Goal: Information Seeking & Learning: Learn about a topic

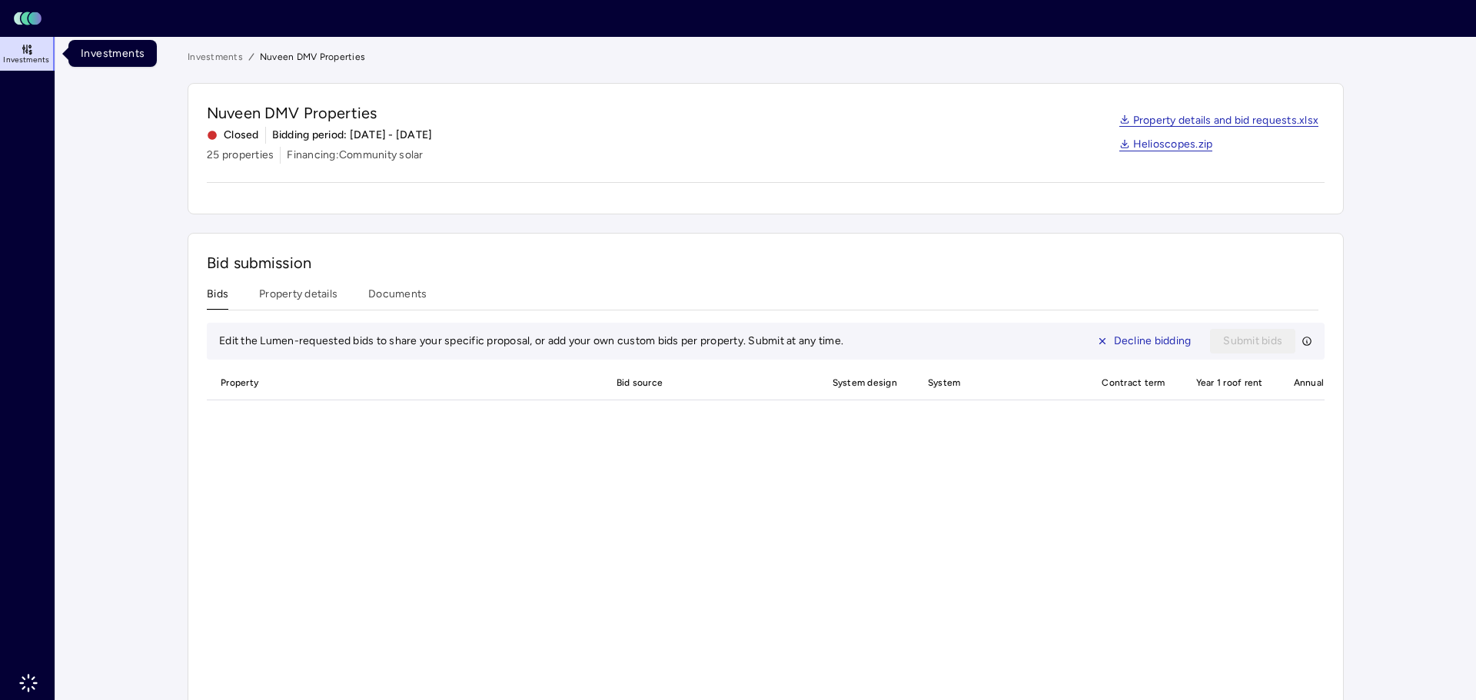
click at [27, 51] on icon at bounding box center [26, 51] width 2 height 2
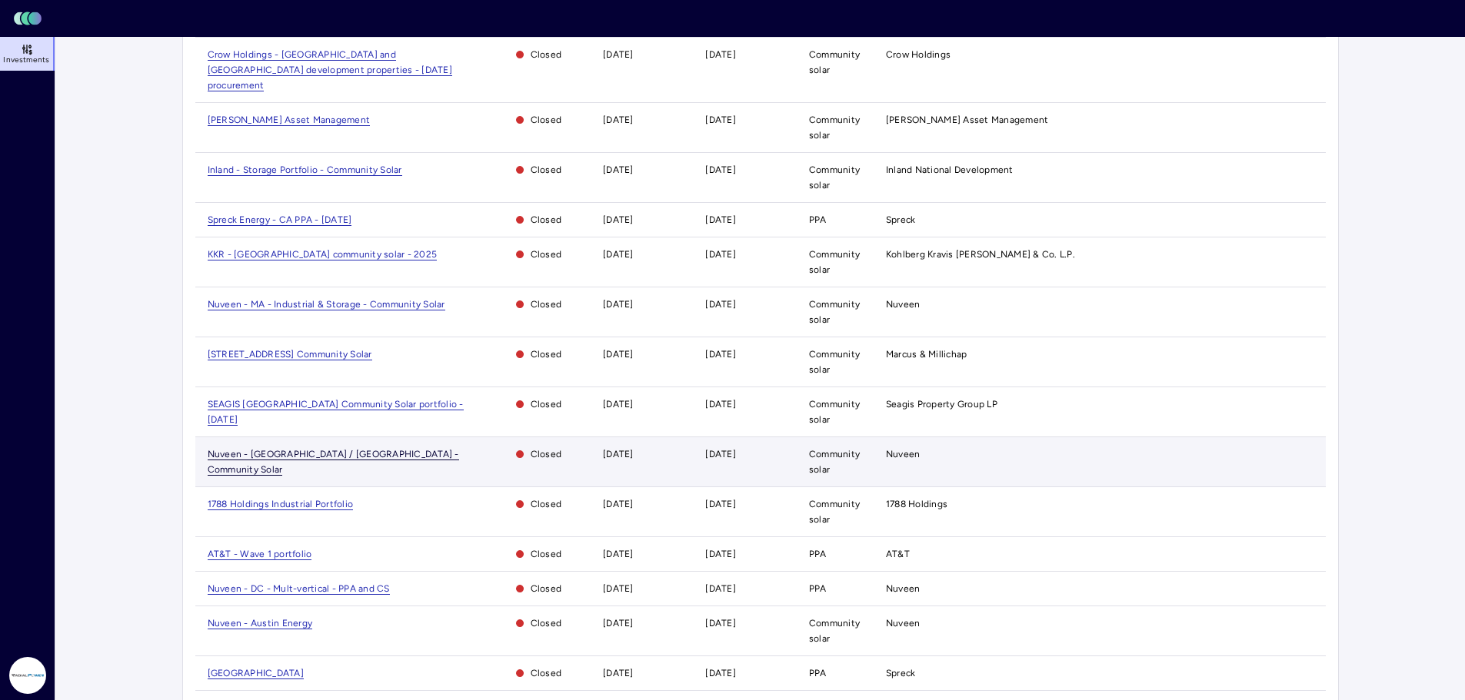
scroll to position [411, 0]
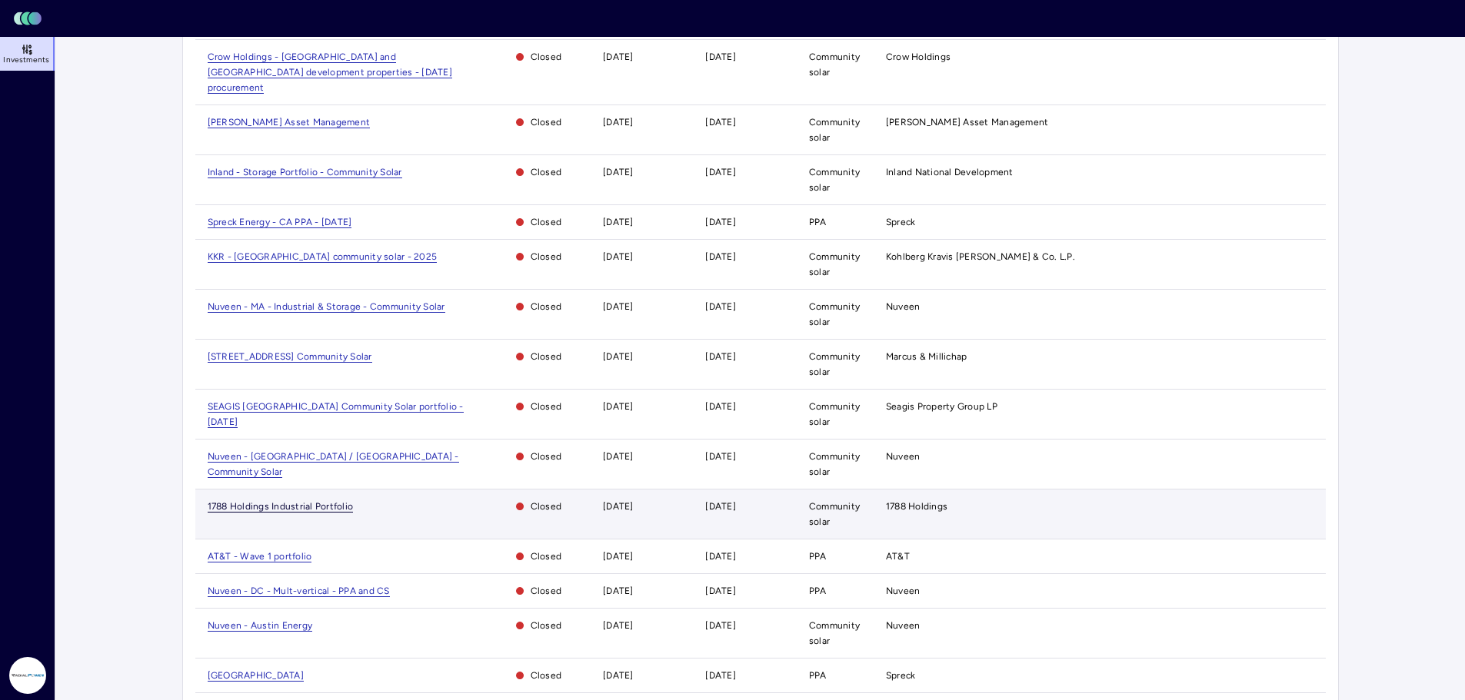
click at [237, 501] on span "1788 Holdings Industrial Portfolio" at bounding box center [281, 507] width 146 height 12
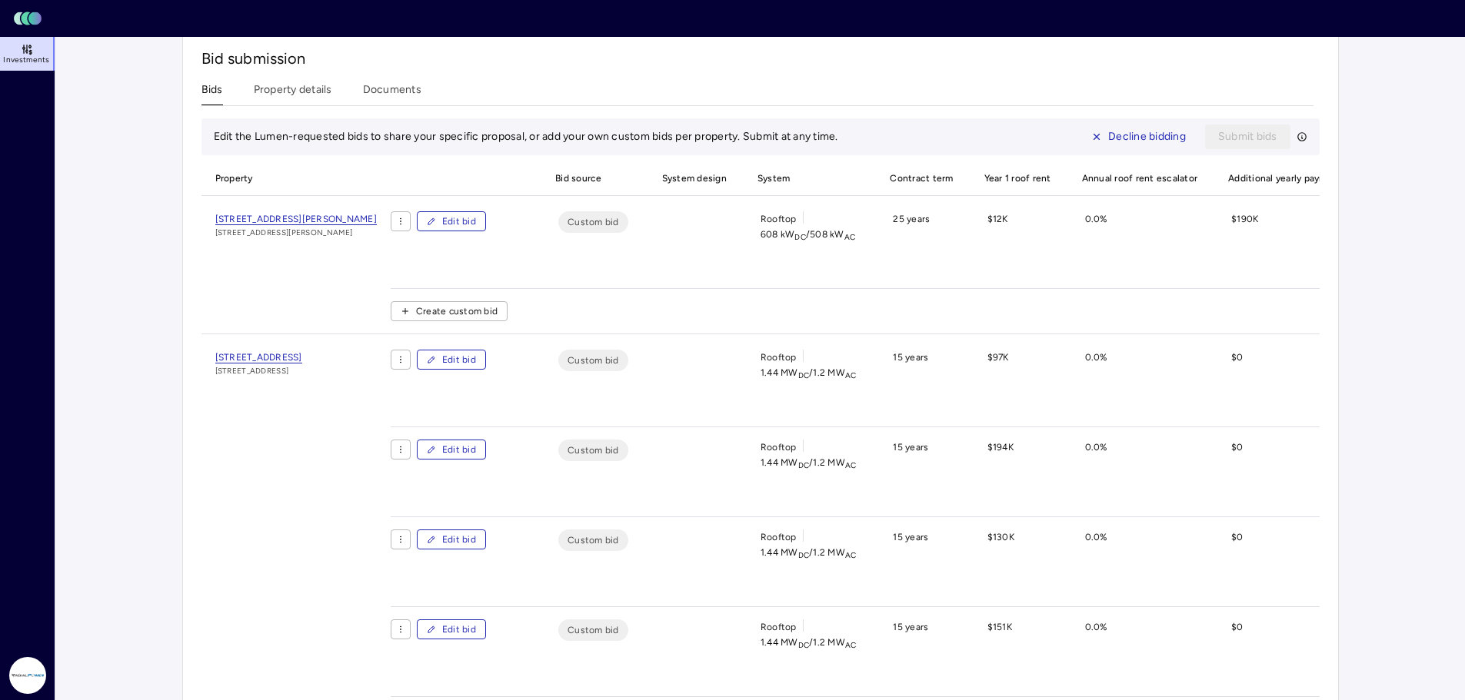
scroll to position [810, 0]
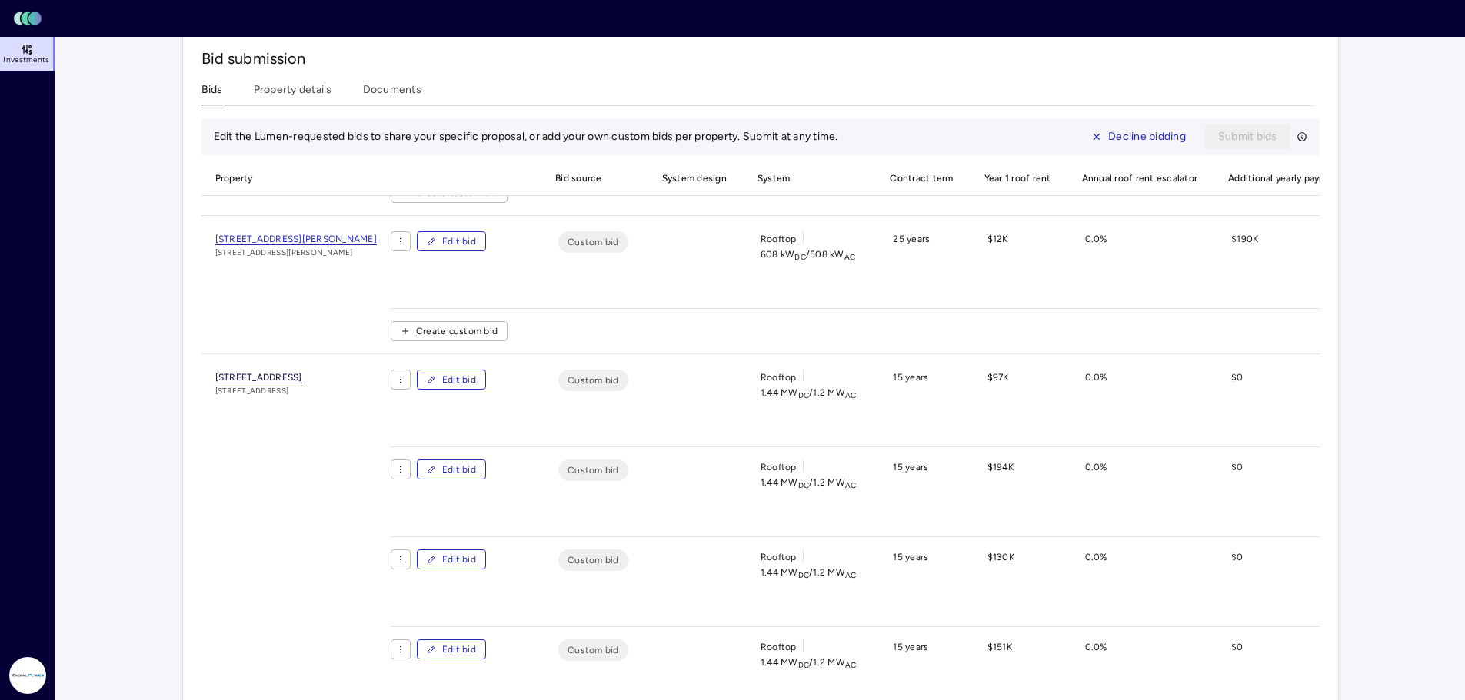
drag, startPoint x: 205, startPoint y: 395, endPoint x: 385, endPoint y: 400, distance: 180.0
click at [385, 400] on div "[STREET_ADDRESS] [STREET_ADDRESS]" at bounding box center [295, 566] width 189 height 392
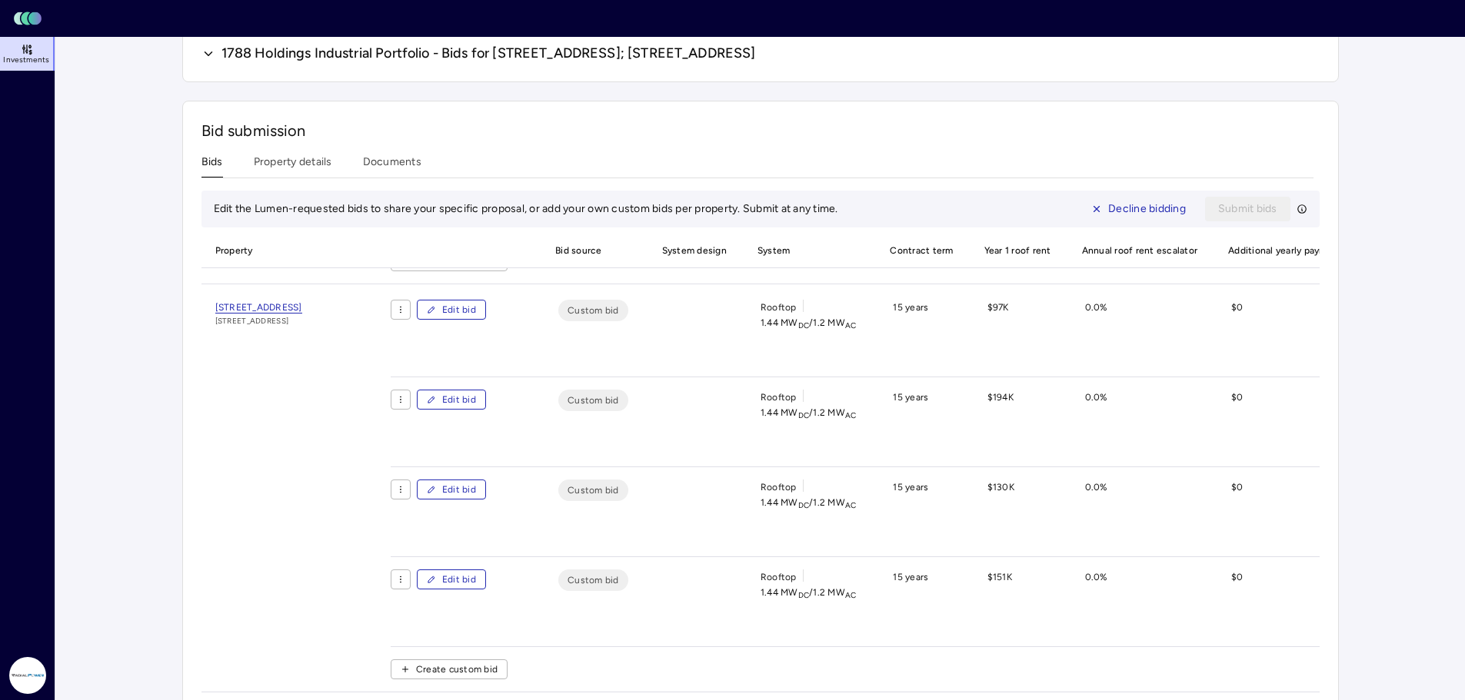
scroll to position [1619, 0]
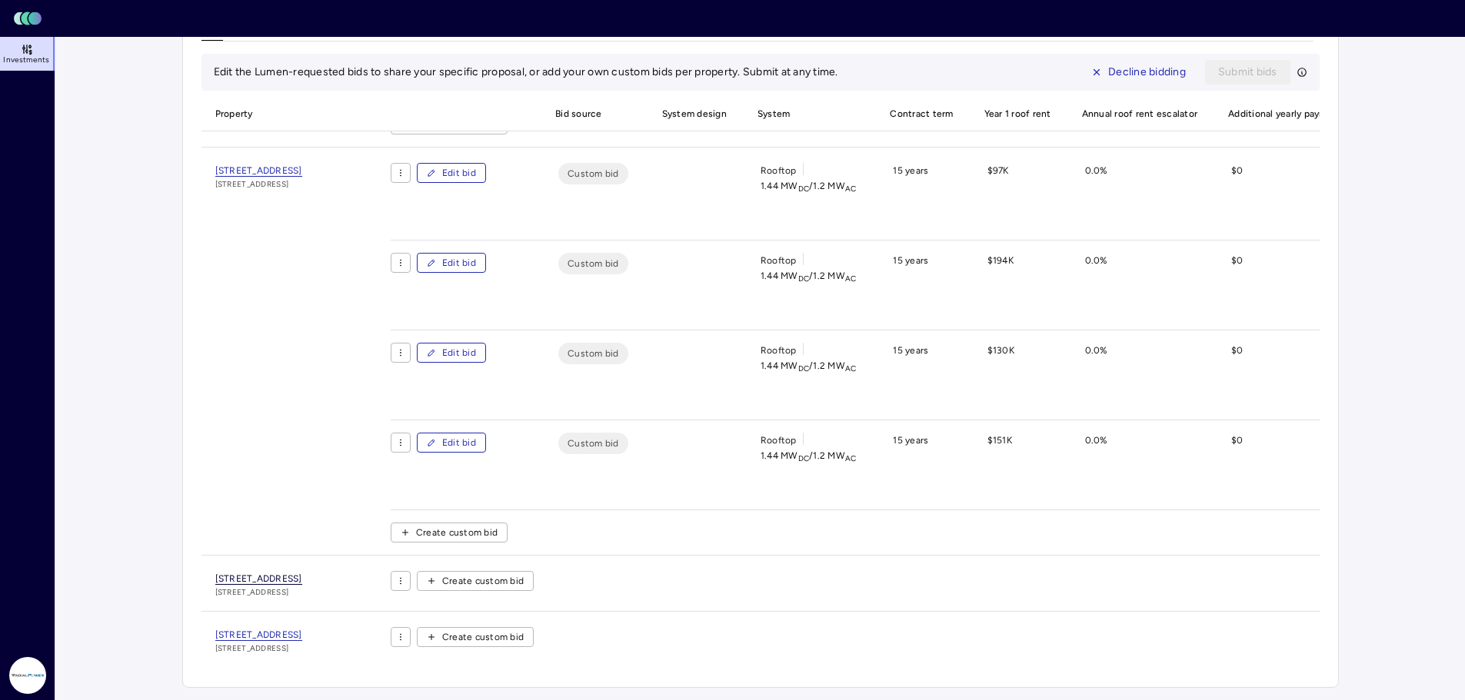
click at [302, 574] on span "[STREET_ADDRESS]" at bounding box center [258, 580] width 87 height 12
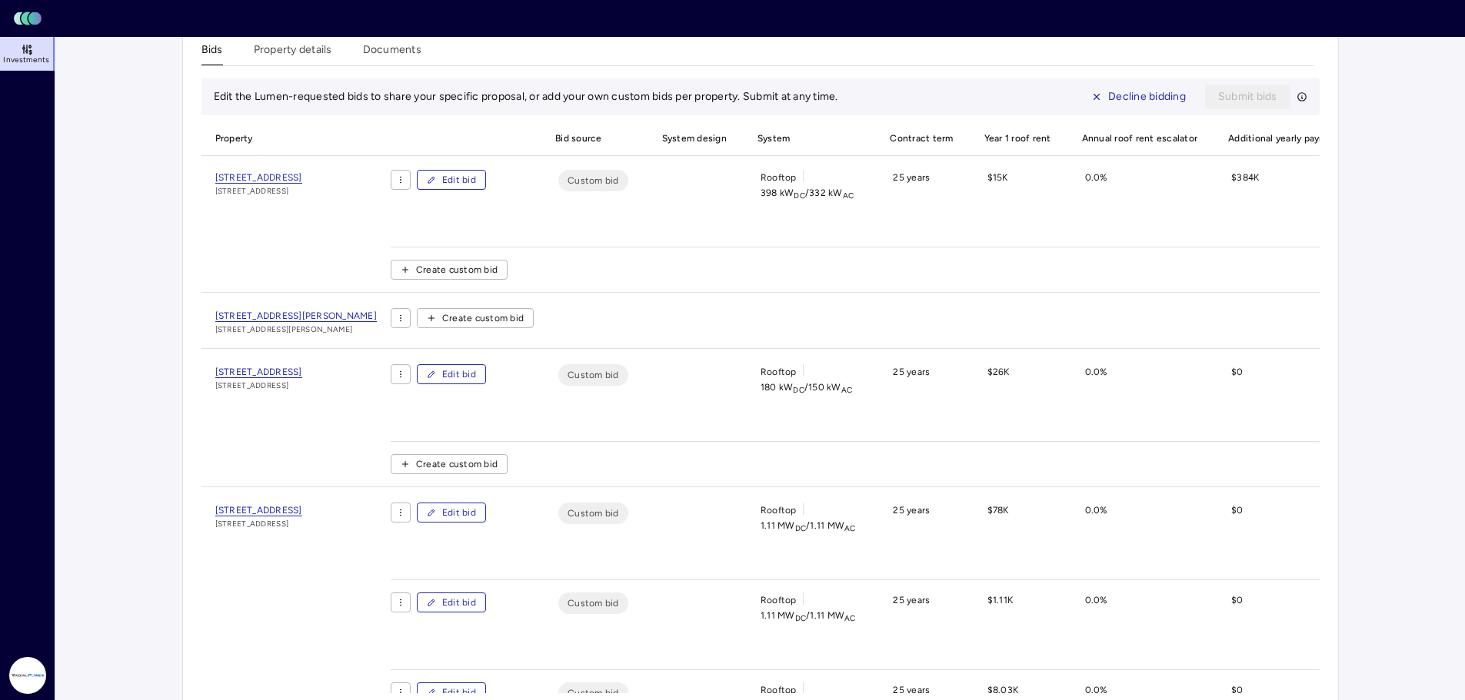
scroll to position [1466, 0]
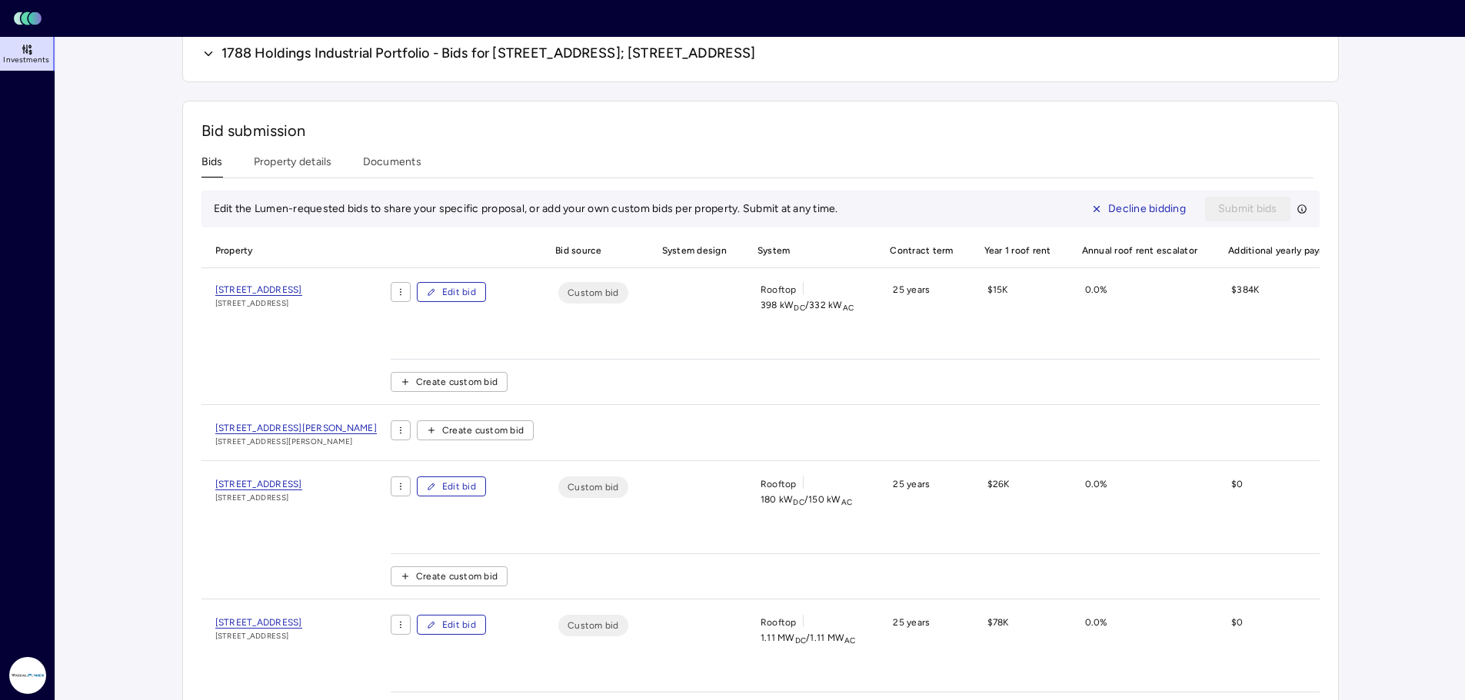
drag, startPoint x: 401, startPoint y: 303, endPoint x: 218, endPoint y: 301, distance: 183.8
click at [218, 301] on div "[STREET_ADDRESS] [STREET_ADDRESS]" at bounding box center [295, 343] width 189 height 122
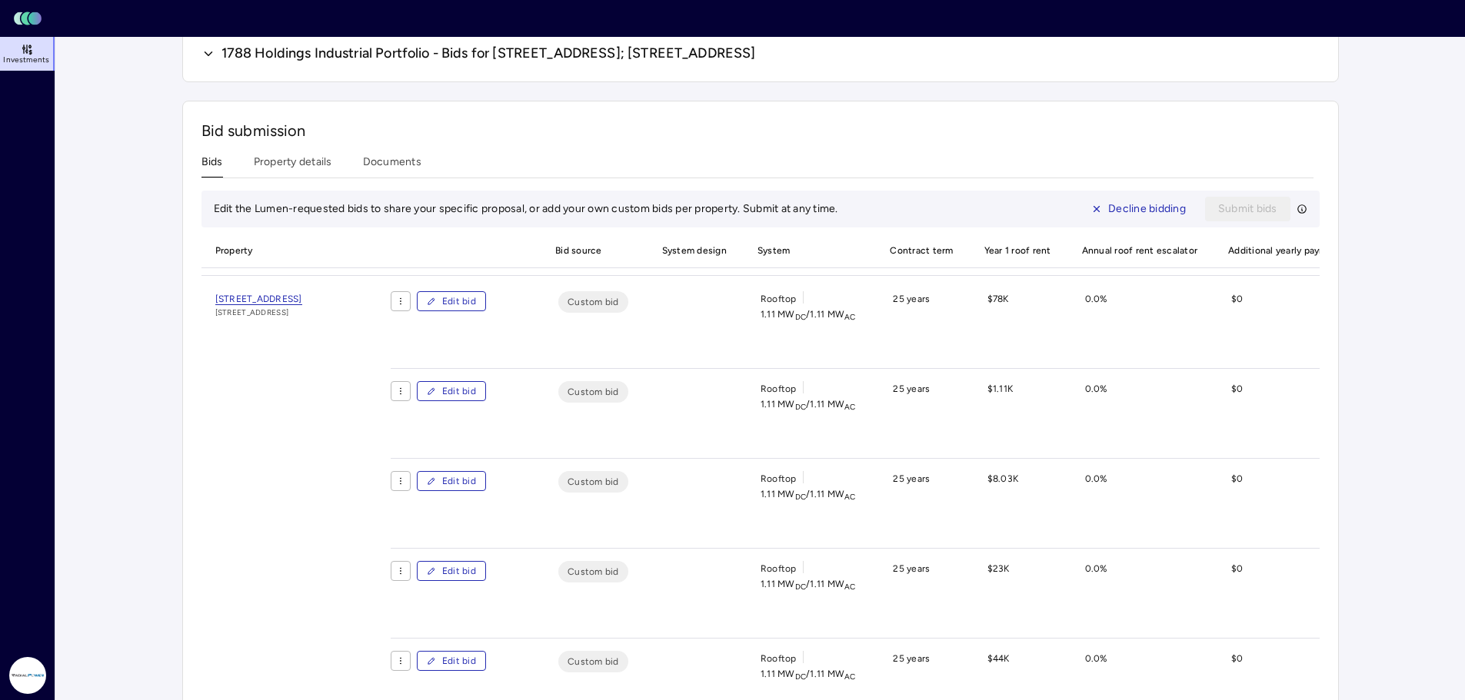
scroll to position [308, 0]
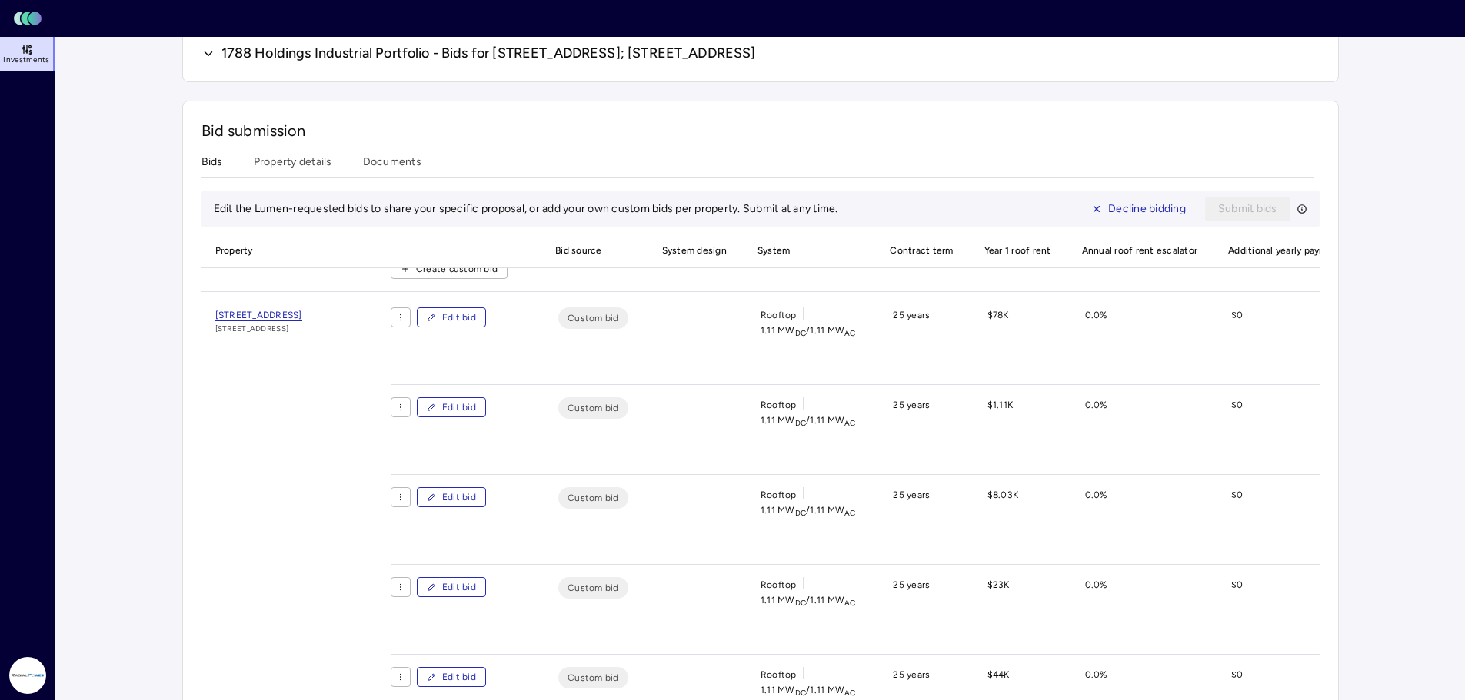
drag, startPoint x: 371, startPoint y: 334, endPoint x: 213, endPoint y: 340, distance: 158.5
click at [213, 340] on div "[STREET_ADDRESS] [STREET_ADDRESS]" at bounding box center [295, 549] width 189 height 482
drag, startPoint x: 195, startPoint y: 334, endPoint x: 365, endPoint y: 331, distance: 170.0
click at [365, 331] on div "Bid submission Bids Property details Documents Edit the Lumen-requested bids to…" at bounding box center [760, 463] width 1156 height 724
copy span "[STREET_ADDRESS]"
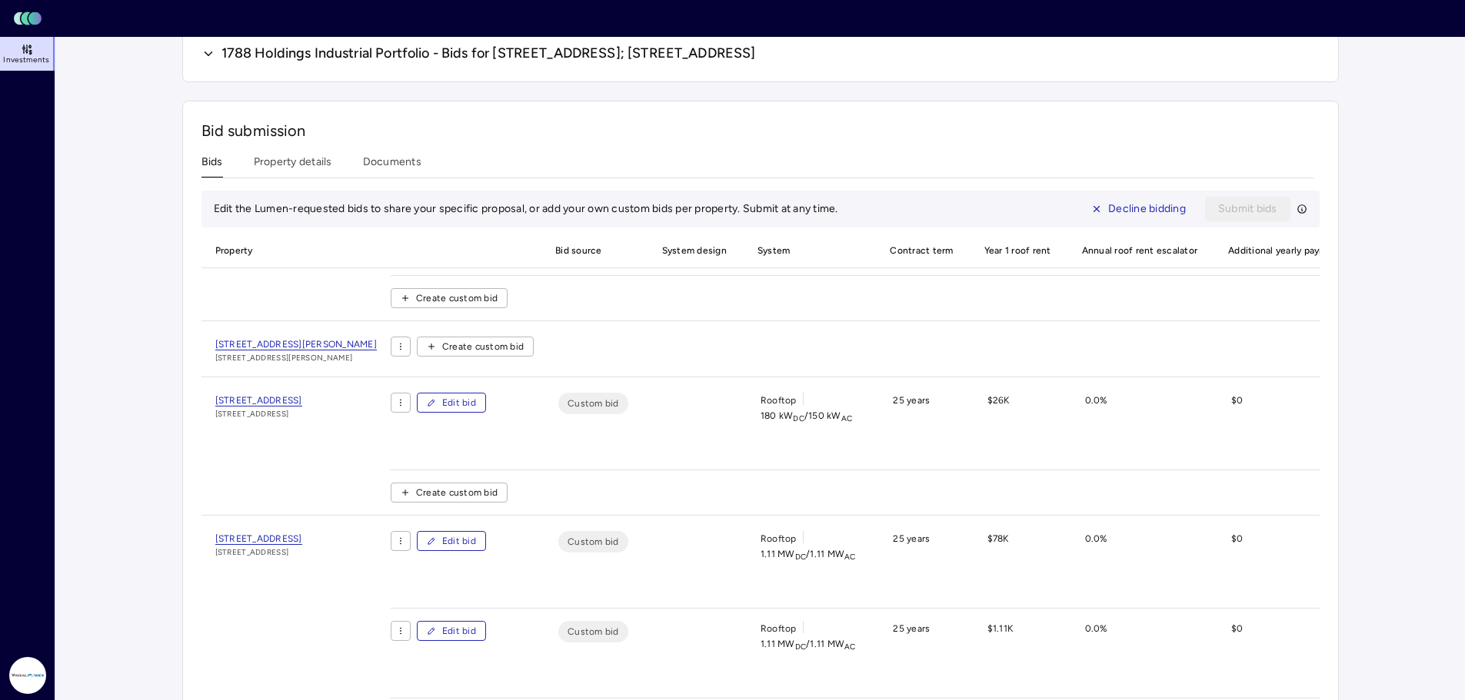
scroll to position [0, 0]
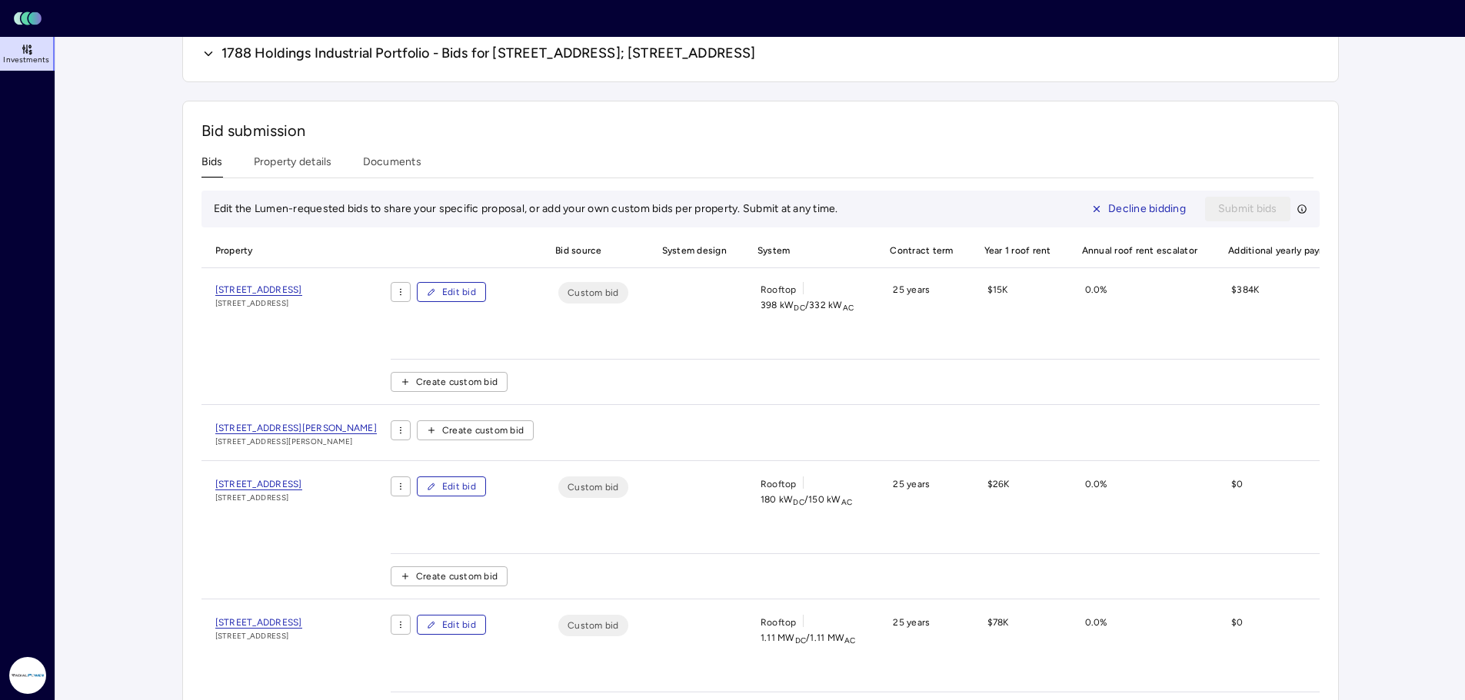
drag, startPoint x: 394, startPoint y: 307, endPoint x: 215, endPoint y: 291, distance: 179.9
copy span "[STREET_ADDRESS]"
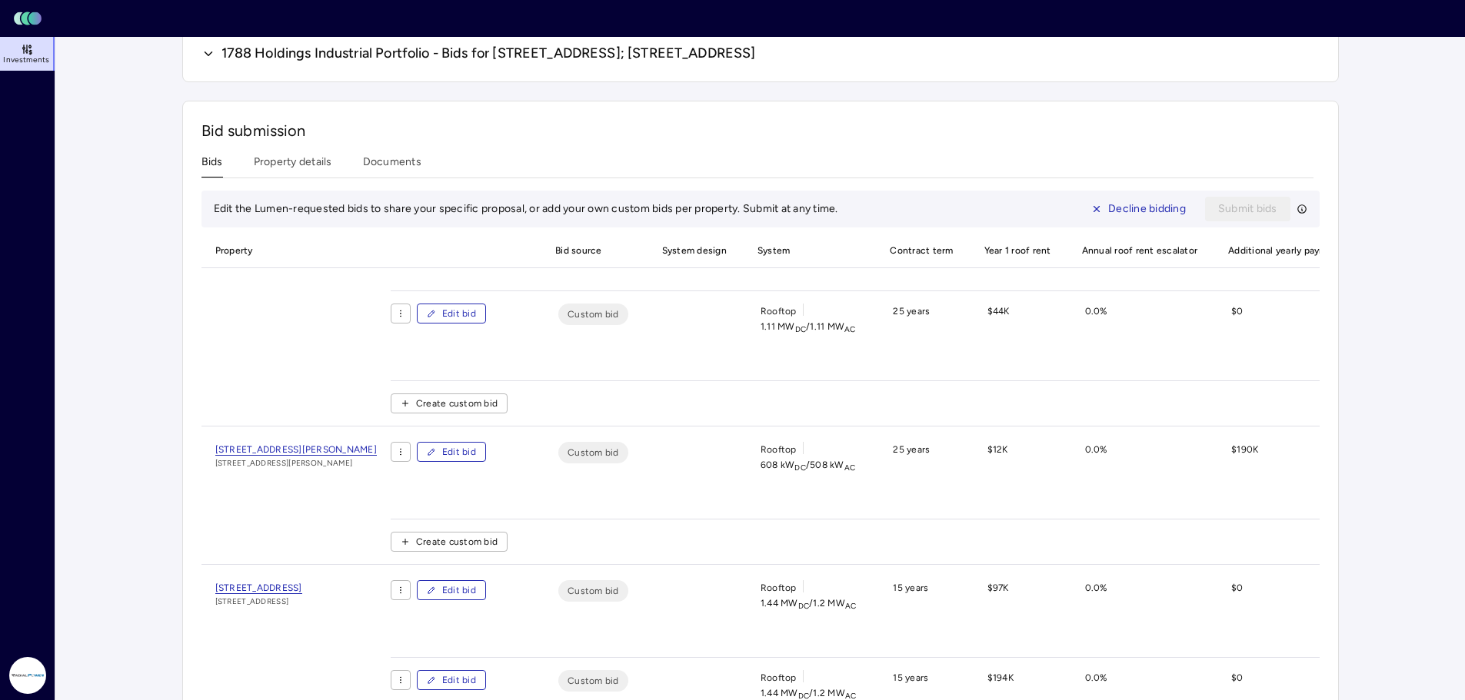
scroll to position [717, 0]
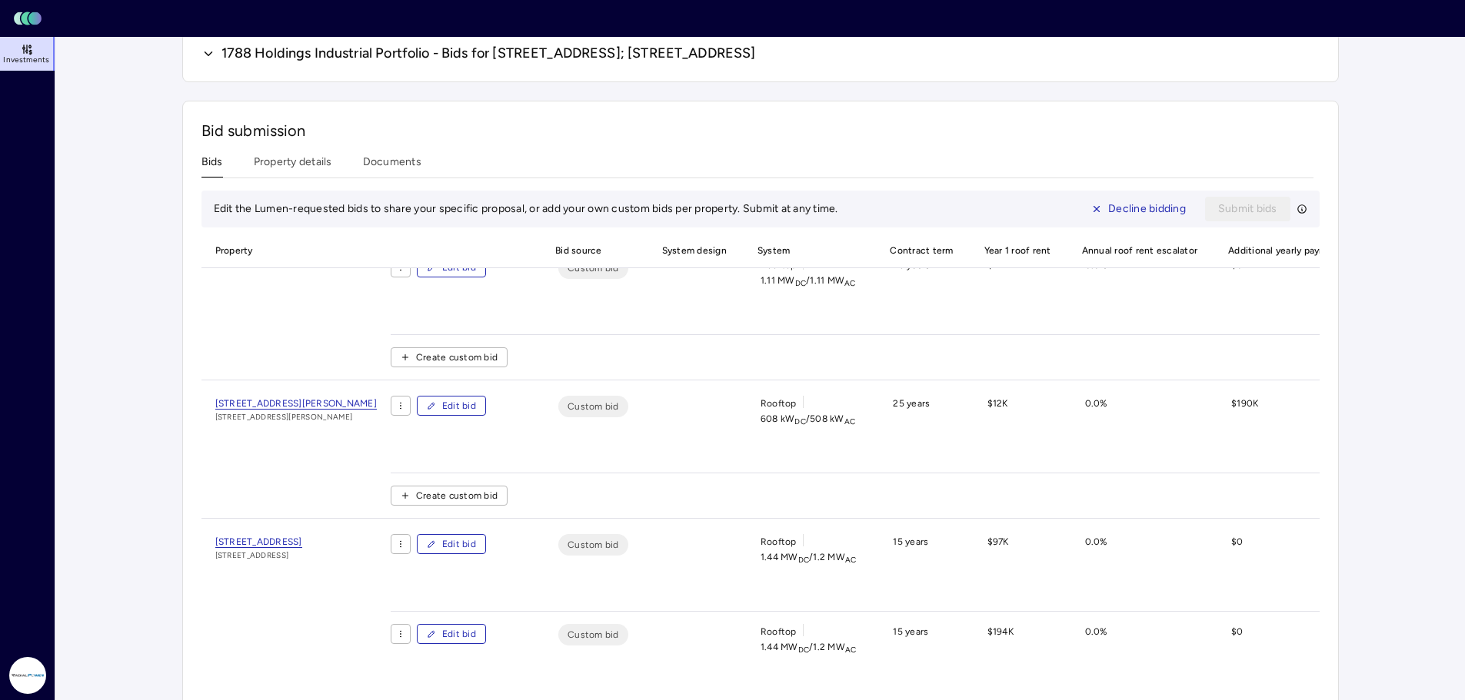
drag, startPoint x: 382, startPoint y: 417, endPoint x: 210, endPoint y: 412, distance: 172.3
copy span "[STREET_ADDRESS][PERSON_NAME]"
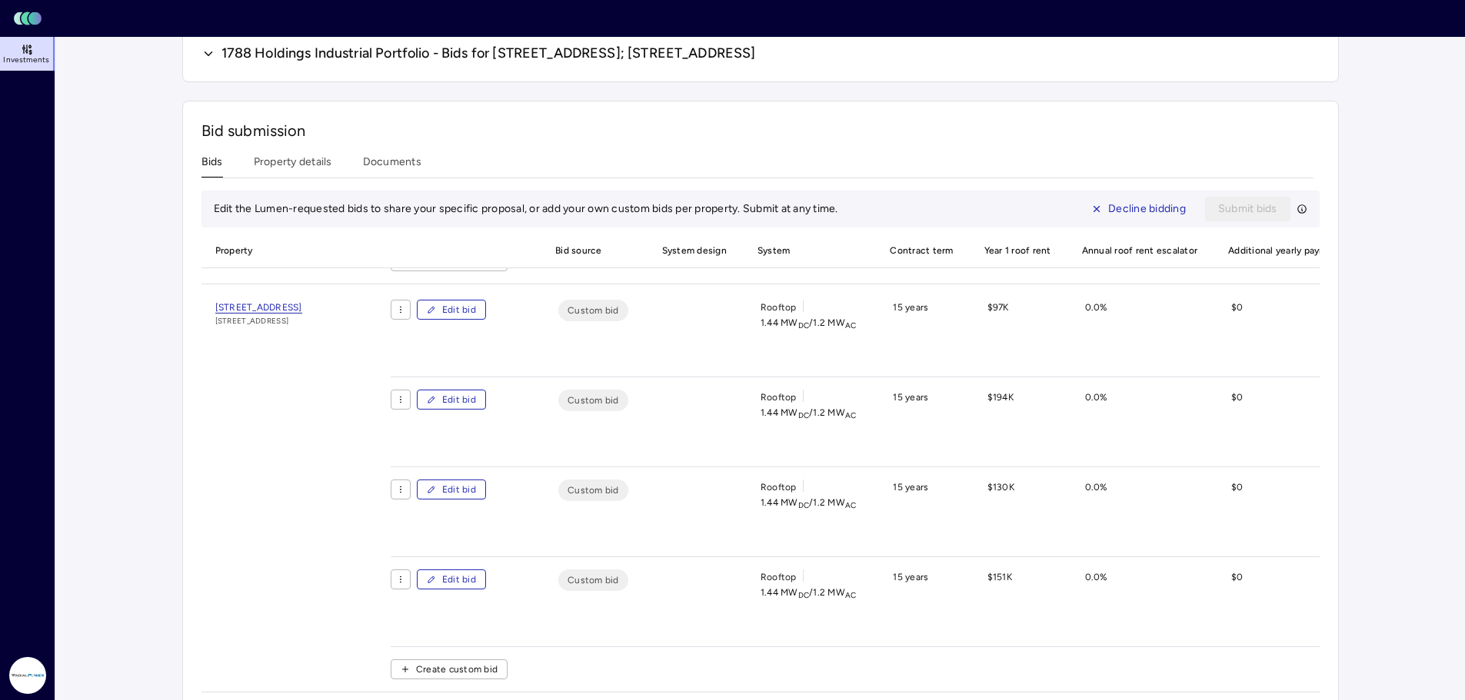
scroll to position [963, 0]
